Goal: Transaction & Acquisition: Obtain resource

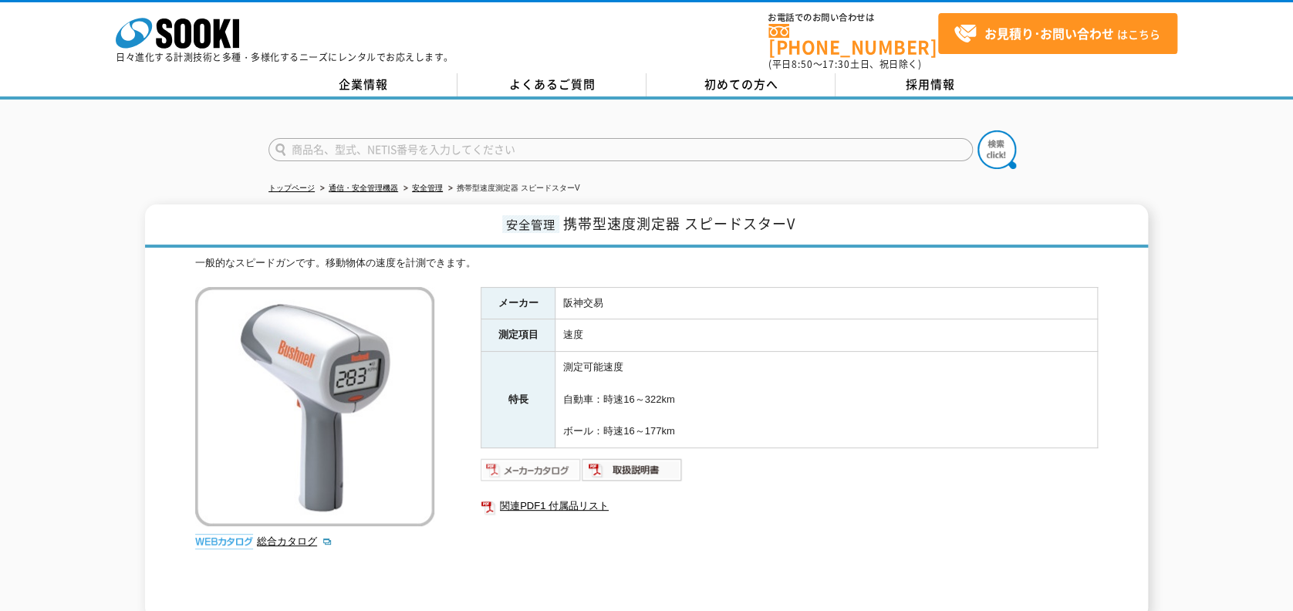
click at [502, 459] on img at bounding box center [530, 469] width 101 height 25
click at [329, 140] on input "text" at bounding box center [620, 149] width 704 height 23
type input "レーザーガン"
click at [977, 130] on button at bounding box center [996, 149] width 39 height 39
